Goal: Check status: Check status

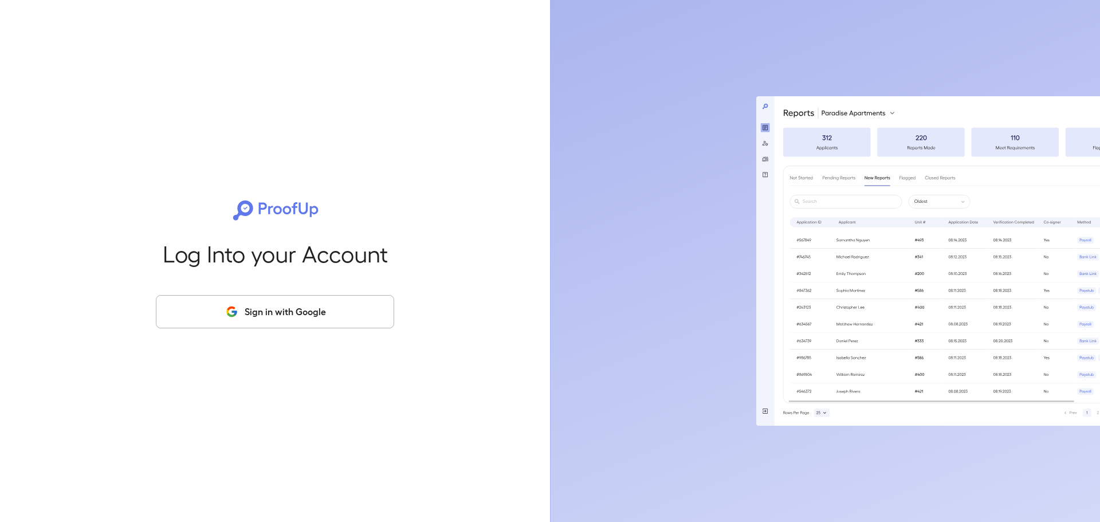
click at [242, 318] on button "Sign in with Google" at bounding box center [275, 311] width 238 height 33
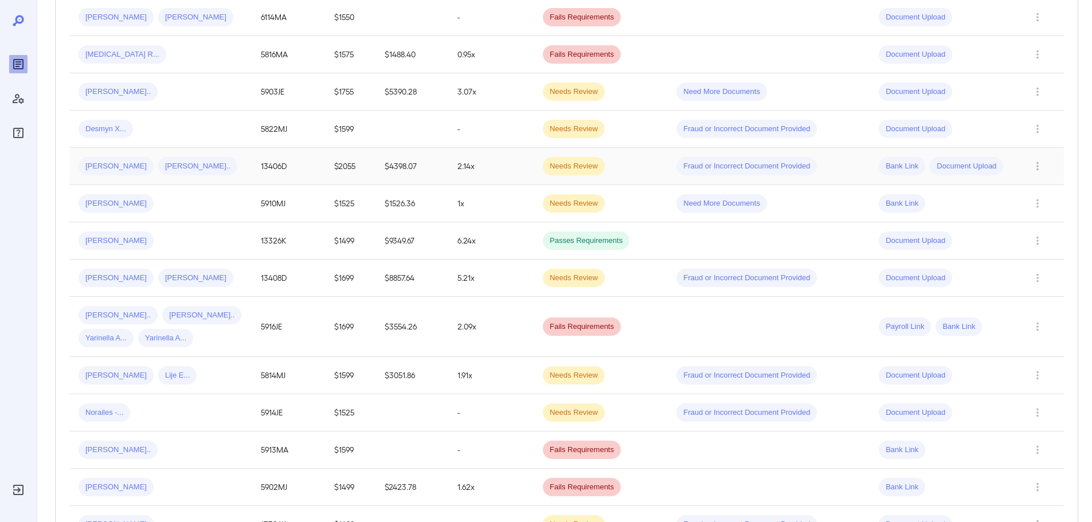
scroll to position [426, 0]
click at [1040, 324] on icon "Row Actions" at bounding box center [1037, 326] width 13 height 14
click at [674, 344] on div at bounding box center [546, 261] width 1092 height 522
click at [174, 314] on span "[PERSON_NAME].." at bounding box center [201, 314] width 79 height 11
